Goal: Information Seeking & Learning: Learn about a topic

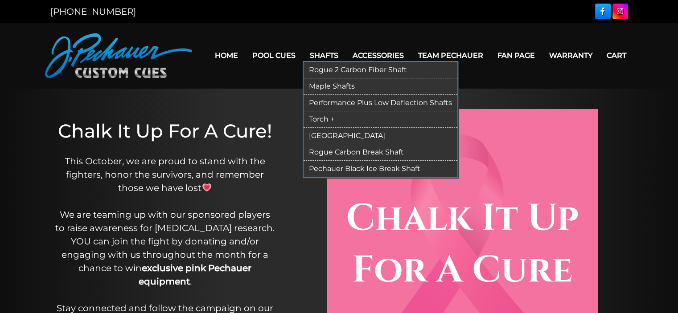
click at [355, 68] on link "Rogue 2 Carbon Fiber Shaft" at bounding box center [380, 70] width 154 height 16
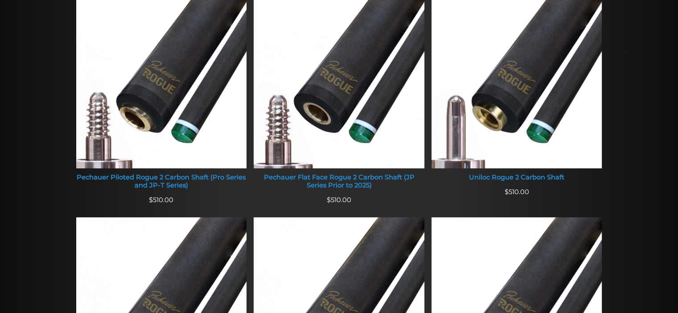
scroll to position [399, 0]
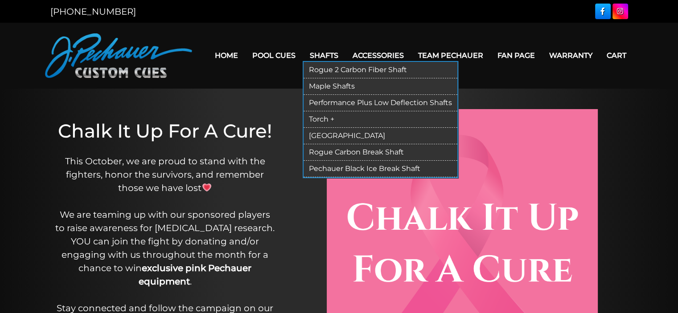
click at [327, 68] on link "Rogue 2 Carbon Fiber Shaft" at bounding box center [380, 70] width 154 height 16
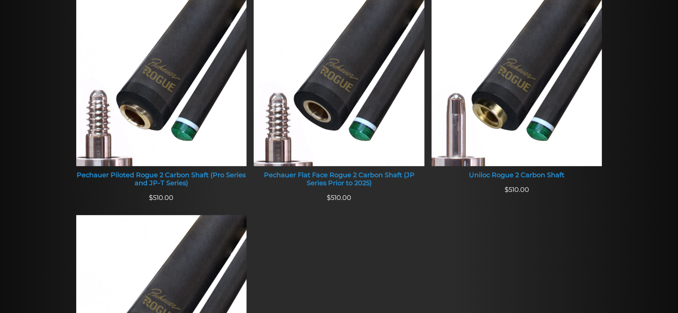
scroll to position [381, 0]
